Goal: Task Accomplishment & Management: Manage account settings

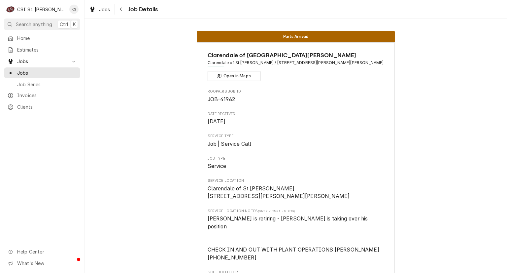
scroll to position [1584, 0]
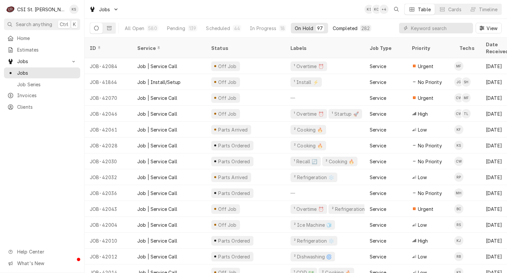
click at [349, 30] on div "Completed" at bounding box center [345, 28] width 25 height 7
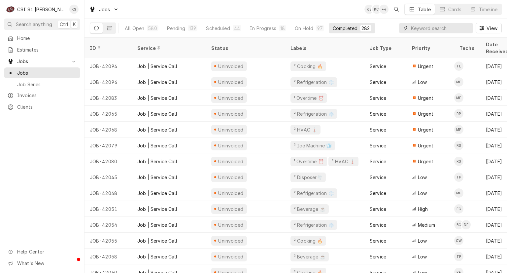
click at [413, 28] on input "Dynamic Content Wrapper" at bounding box center [440, 28] width 59 height 11
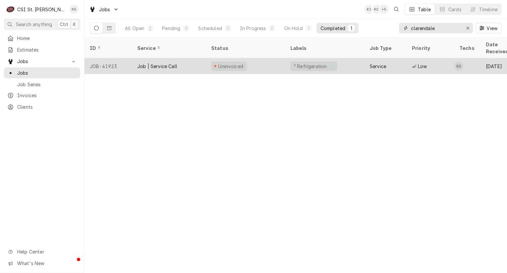
type input "clarendale"
click at [348, 63] on div "² Refrigeration ❄️" at bounding box center [324, 66] width 79 height 16
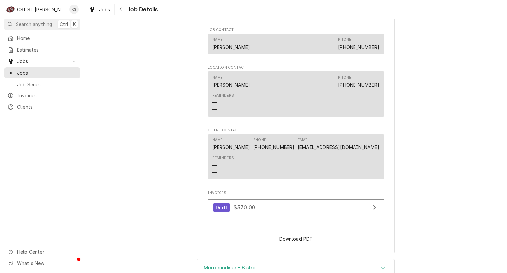
scroll to position [637, 0]
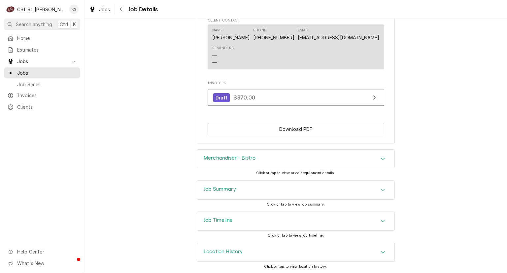
click at [227, 188] on h3 "Job Summary" at bounding box center [220, 189] width 32 height 6
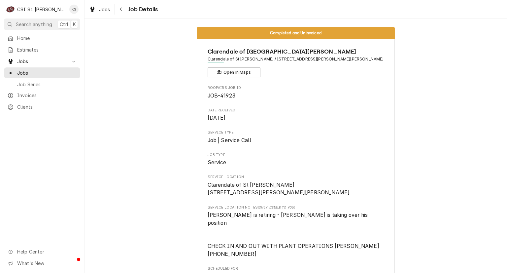
scroll to position [0, 0]
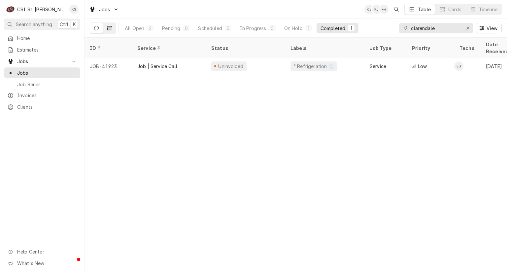
click at [108, 29] on icon "Dynamic Content Wrapper" at bounding box center [109, 28] width 5 height 4
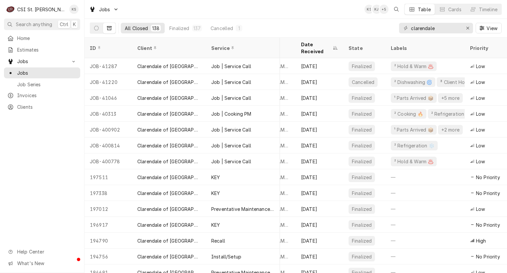
scroll to position [0, 175]
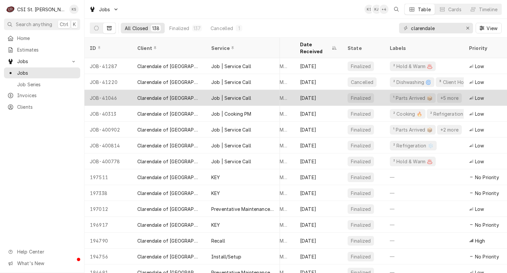
click at [326, 92] on div "Jul 1" at bounding box center [319, 98] width 48 height 16
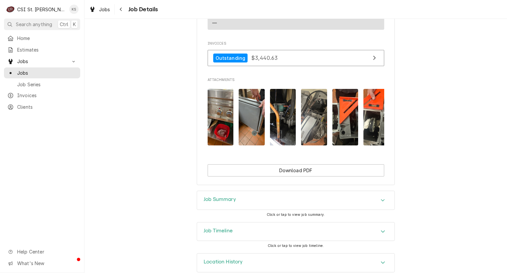
scroll to position [1141, 0]
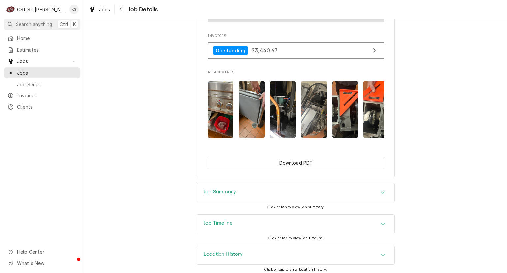
click at [217, 188] on h3 "Job Summary" at bounding box center [220, 191] width 32 height 6
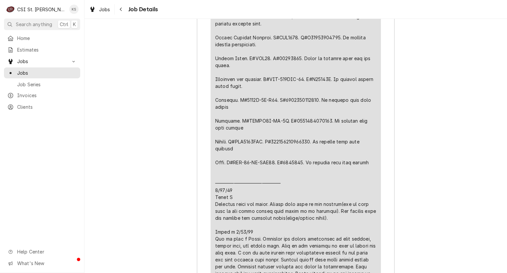
scroll to position [1438, 0]
